Goal: Information Seeking & Learning: Learn about a topic

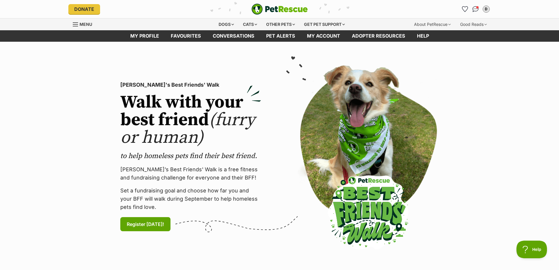
click at [231, 24] on div "Dogs" at bounding box center [226, 25] width 23 height 12
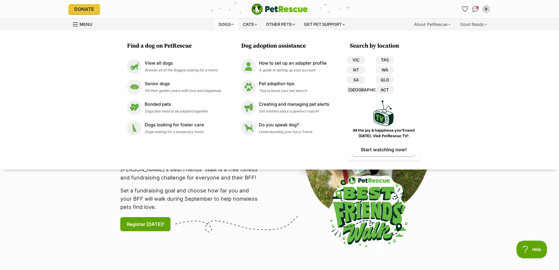
click at [167, 86] on p "Senior dogs" at bounding box center [183, 83] width 76 height 7
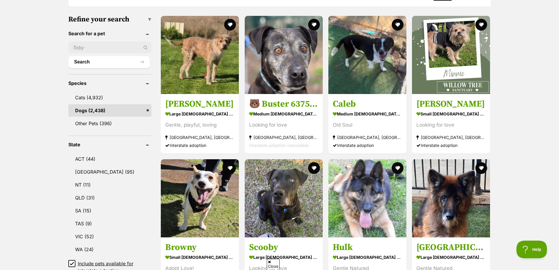
scroll to position [176, 0]
click at [88, 172] on link "NSW (95)" at bounding box center [109, 171] width 83 height 12
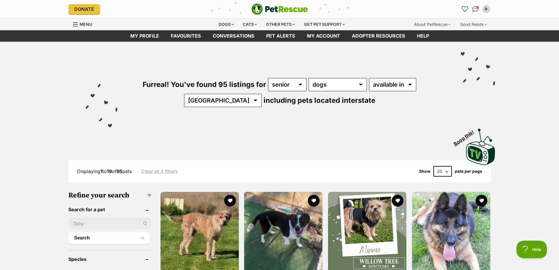
click at [447, 172] on select "20 40 60" at bounding box center [443, 171] width 19 height 11
select select "60"
click at [434, 166] on select "20 40 60" at bounding box center [443, 171] width 19 height 11
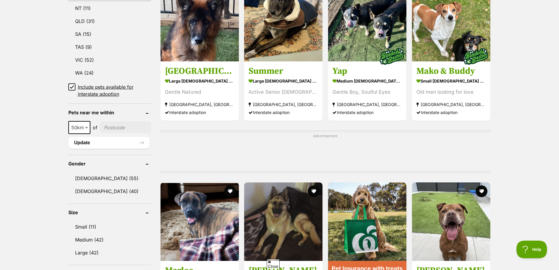
scroll to position [294, 0]
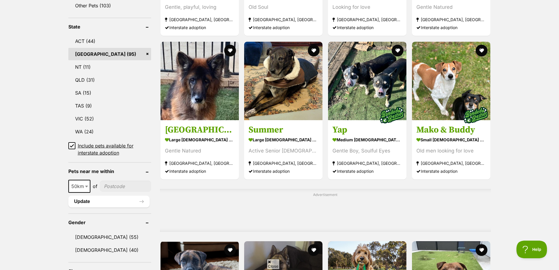
click at [86, 184] on span at bounding box center [87, 186] width 6 height 13
select select "250"
click at [112, 186] on input"] "postcode" at bounding box center [127, 186] width 48 height 11
type input"] "2257"
click at [95, 201] on button "Update" at bounding box center [108, 202] width 81 height 12
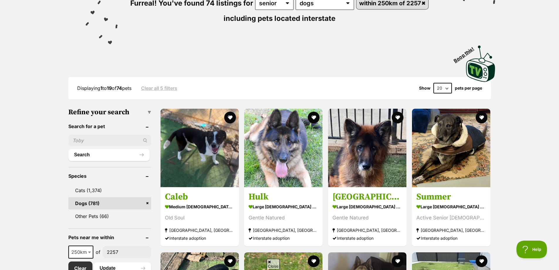
scroll to position [29, 0]
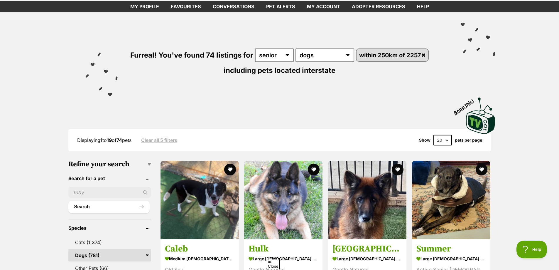
click at [450, 138] on select "20 40 60" at bounding box center [443, 140] width 19 height 11
select select "60"
click at [434, 135] on select "20 40 60" at bounding box center [443, 140] width 19 height 11
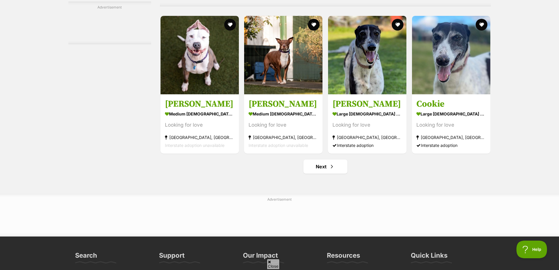
scroll to position [2702, 0]
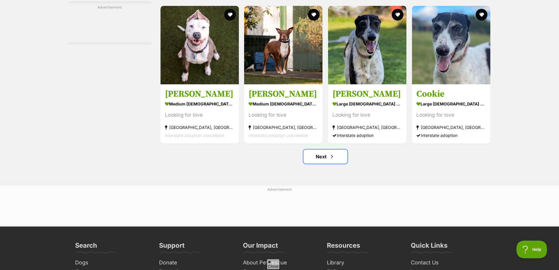
click at [327, 162] on link "Next" at bounding box center [326, 156] width 44 height 14
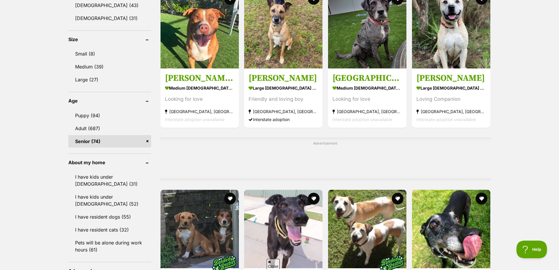
scroll to position [499, 0]
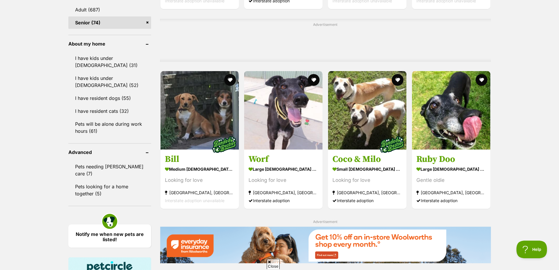
click at [90, 130] on link "Pets will be alone during work hours (61)" at bounding box center [109, 127] width 83 height 19
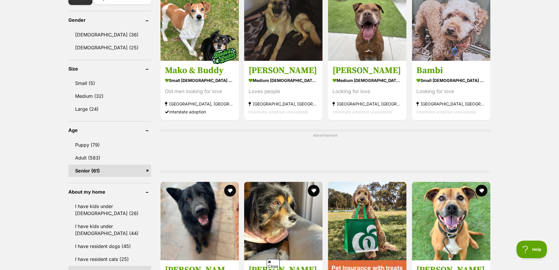
scroll to position [352, 0]
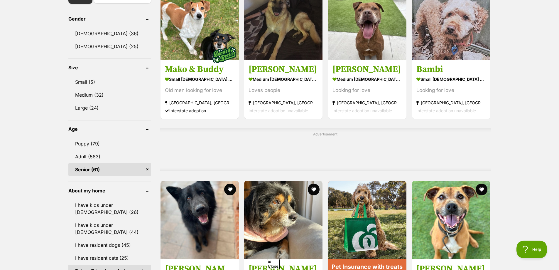
click at [97, 96] on link "Medium (32)" at bounding box center [109, 95] width 83 height 12
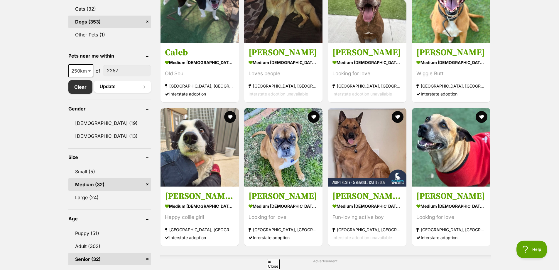
scroll to position [352, 0]
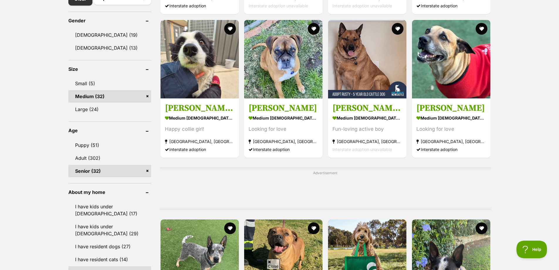
click at [94, 154] on link "Adult (302)" at bounding box center [109, 158] width 83 height 12
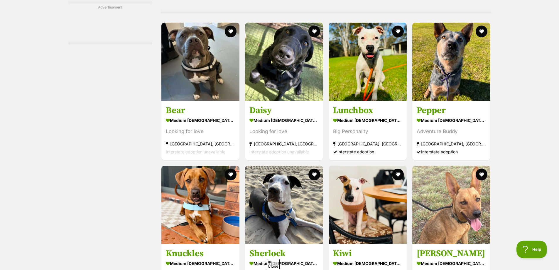
scroll to position [1059, 0]
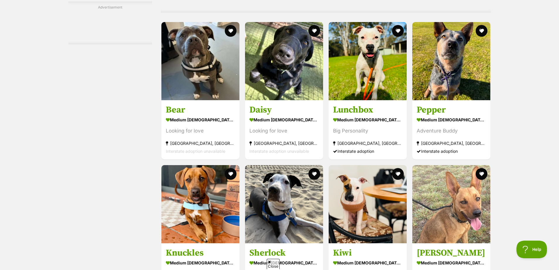
click at [262, 113] on h3 "Daisy" at bounding box center [284, 109] width 69 height 11
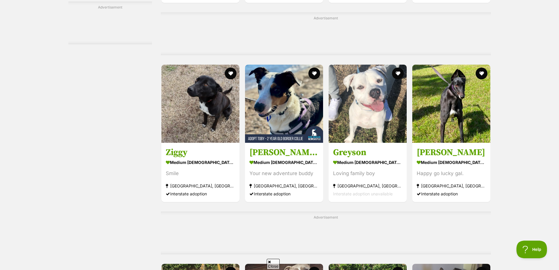
scroll to position [1911, 0]
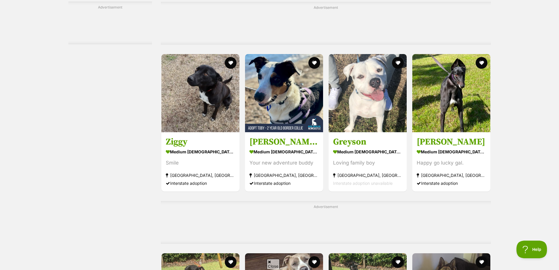
click at [187, 152] on strong "medium [DEMOGRAPHIC_DATA] Dog" at bounding box center [200, 151] width 69 height 9
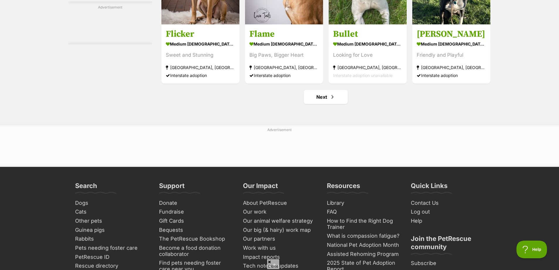
scroll to position [2763, 0]
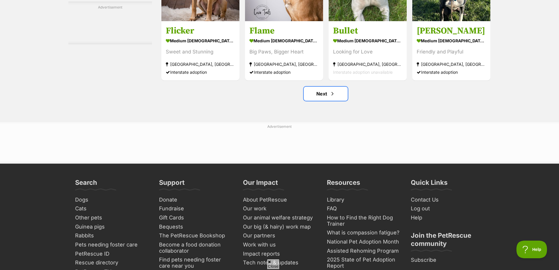
click at [326, 99] on link "Next" at bounding box center [326, 94] width 44 height 14
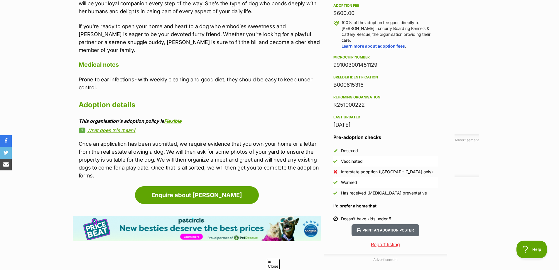
scroll to position [382, 0]
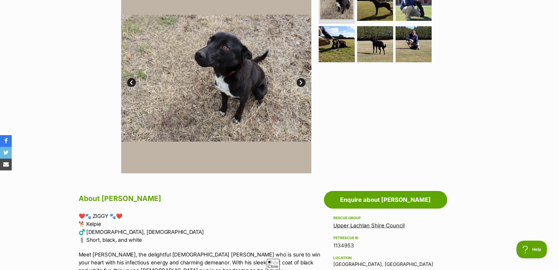
scroll to position [88, 0]
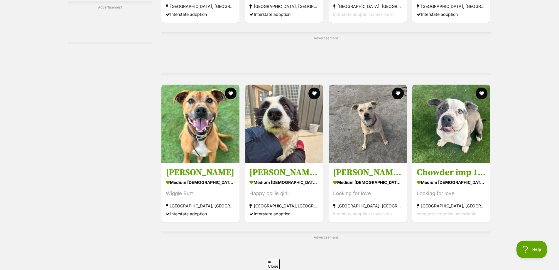
scroll to position [999, 0]
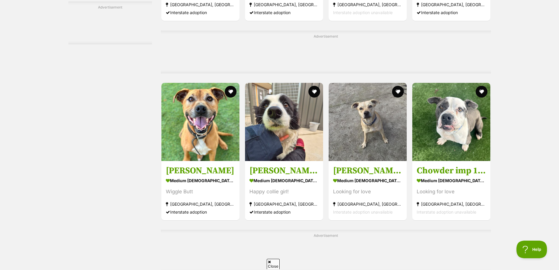
click at [263, 176] on h3 "[PERSON_NAME] 🌑" at bounding box center [284, 170] width 69 height 11
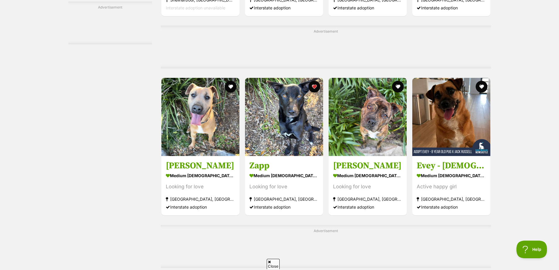
scroll to position [2115, 0]
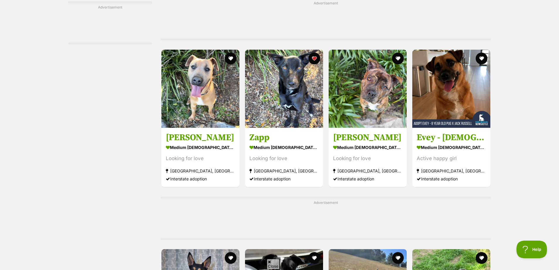
click at [263, 152] on strong "medium [DEMOGRAPHIC_DATA] Dog" at bounding box center [284, 147] width 69 height 9
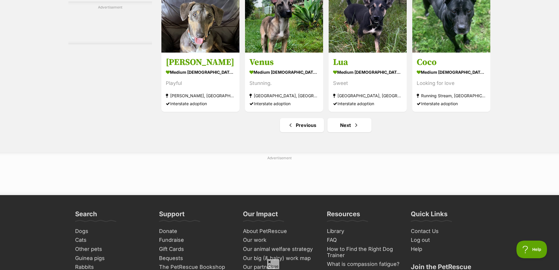
scroll to position [2761, 0]
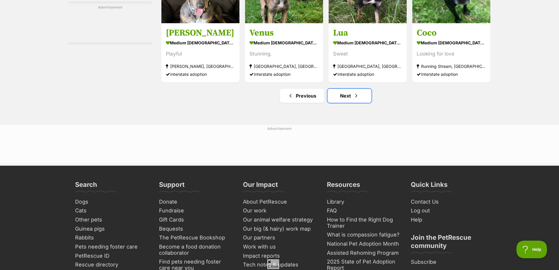
click at [349, 103] on link "Next" at bounding box center [350, 96] width 44 height 14
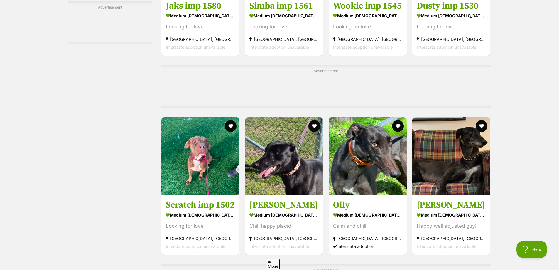
scroll to position [1557, 0]
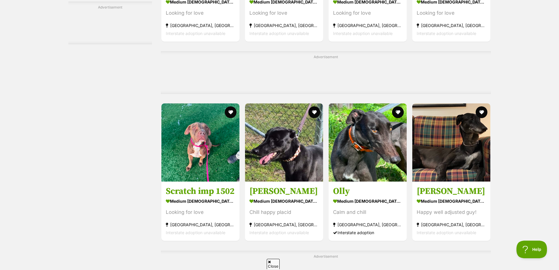
click at [251, 192] on h3 "[PERSON_NAME]" at bounding box center [284, 191] width 69 height 11
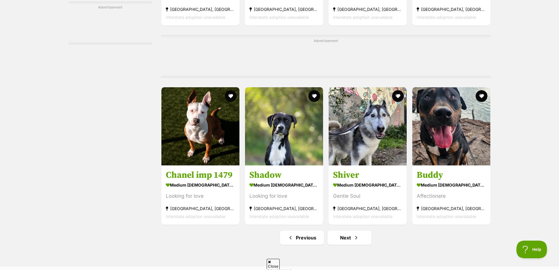
scroll to position [2731, 0]
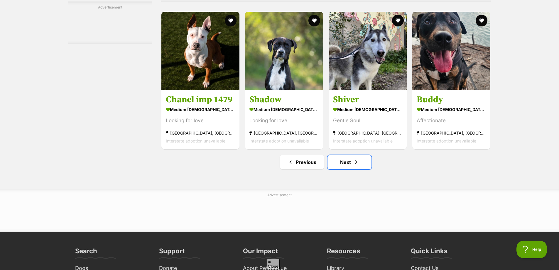
click at [340, 167] on link "Next" at bounding box center [350, 162] width 44 height 14
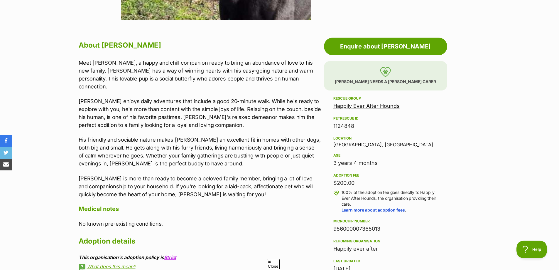
scroll to position [294, 0]
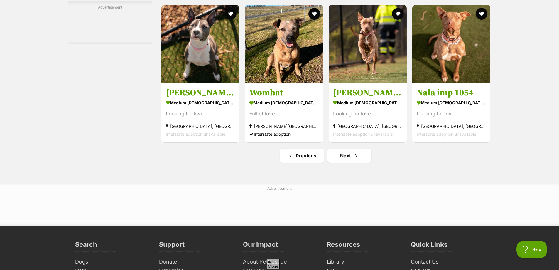
scroll to position [2702, 0]
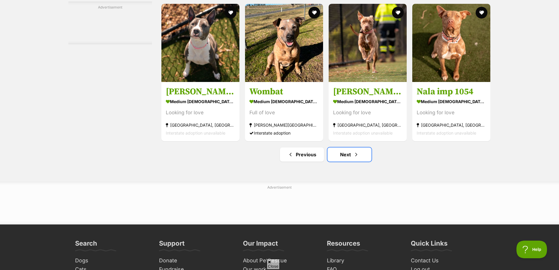
click at [338, 153] on link "Next" at bounding box center [350, 154] width 44 height 14
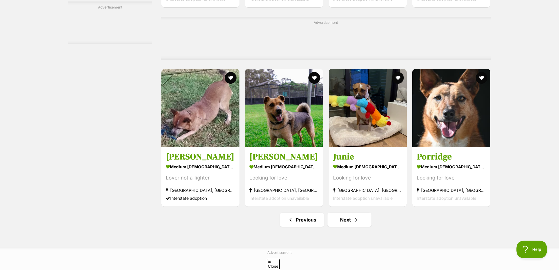
scroll to position [2731, 0]
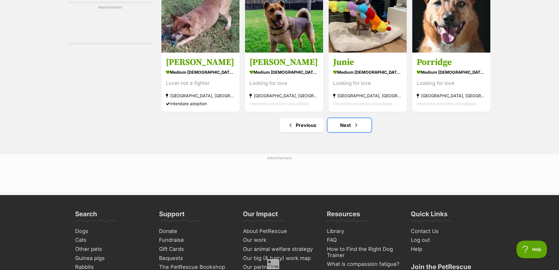
click at [345, 131] on link "Next" at bounding box center [350, 125] width 44 height 14
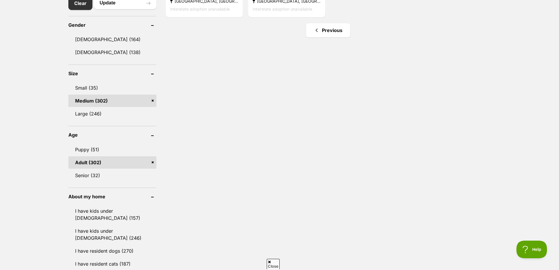
scroll to position [352, 0]
